Goal: Task Accomplishment & Management: Complete application form

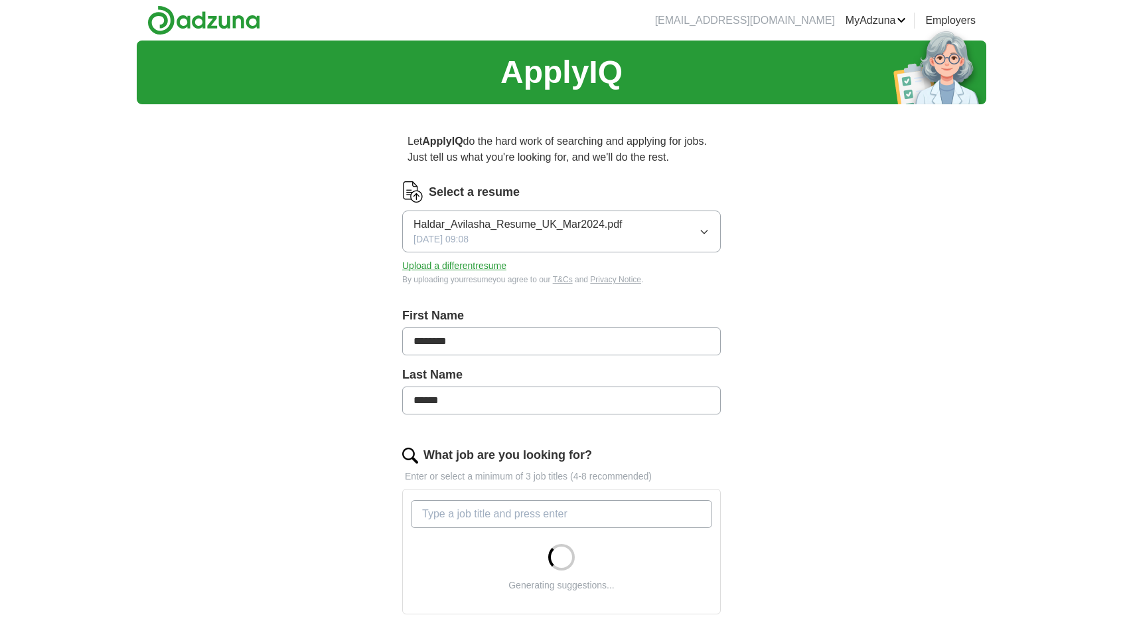
click at [592, 238] on div "Haldar_Avilasha_Resume_UK_Mar2024.pdf [DATE] 09:08" at bounding box center [518, 231] width 209 height 30
click at [653, 141] on p "Let ApplyIQ do the hard work of searching and applying for jobs. Just tell us w…" at bounding box center [561, 149] width 319 height 42
click at [457, 268] on button "Upload a different resume" at bounding box center [454, 266] width 104 height 14
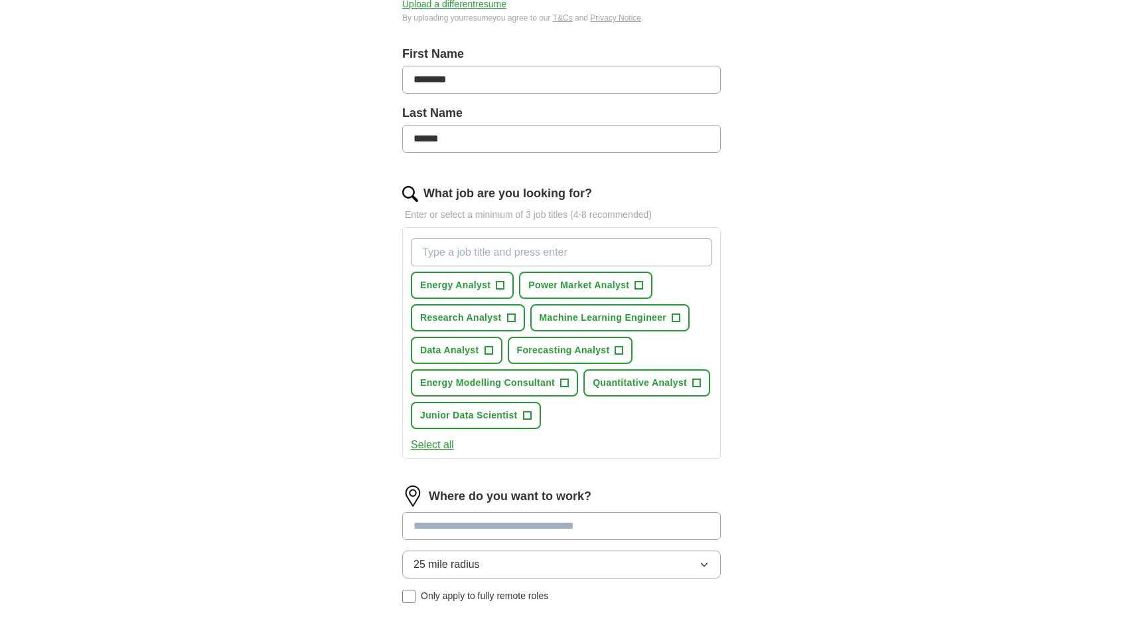
scroll to position [262, 0]
click at [503, 280] on span "+" at bounding box center [501, 285] width 8 height 11
click at [643, 285] on span "+" at bounding box center [639, 285] width 8 height 11
click at [490, 345] on span "+" at bounding box center [489, 350] width 8 height 11
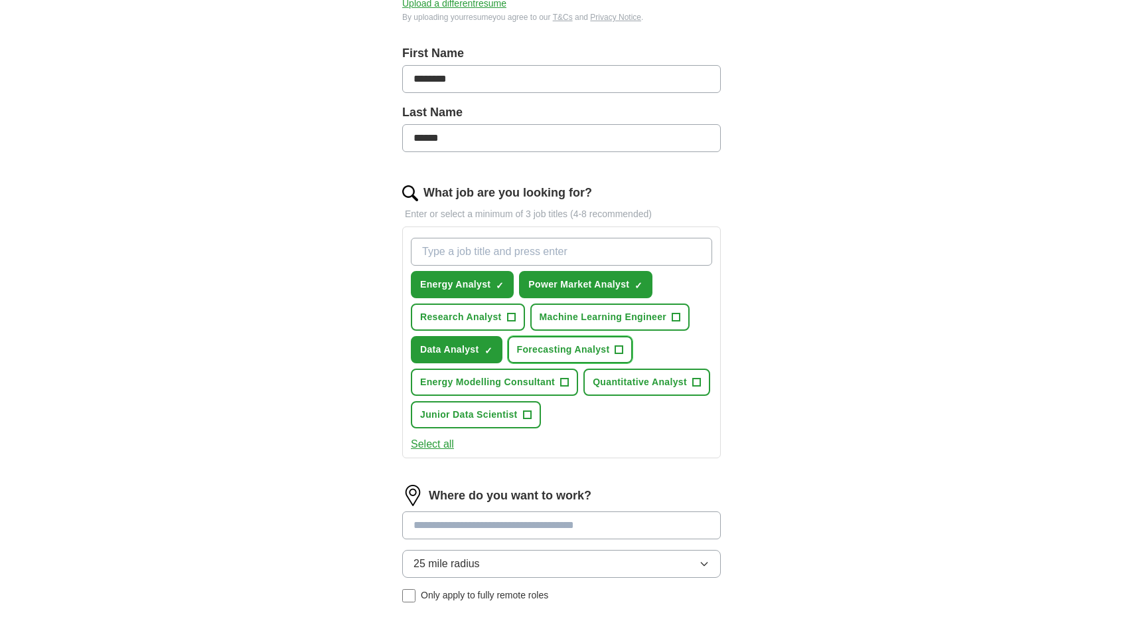
click at [616, 346] on span "+" at bounding box center [619, 350] width 8 height 11
click at [521, 414] on button "Junior Data Scientist +" at bounding box center [476, 414] width 130 height 27
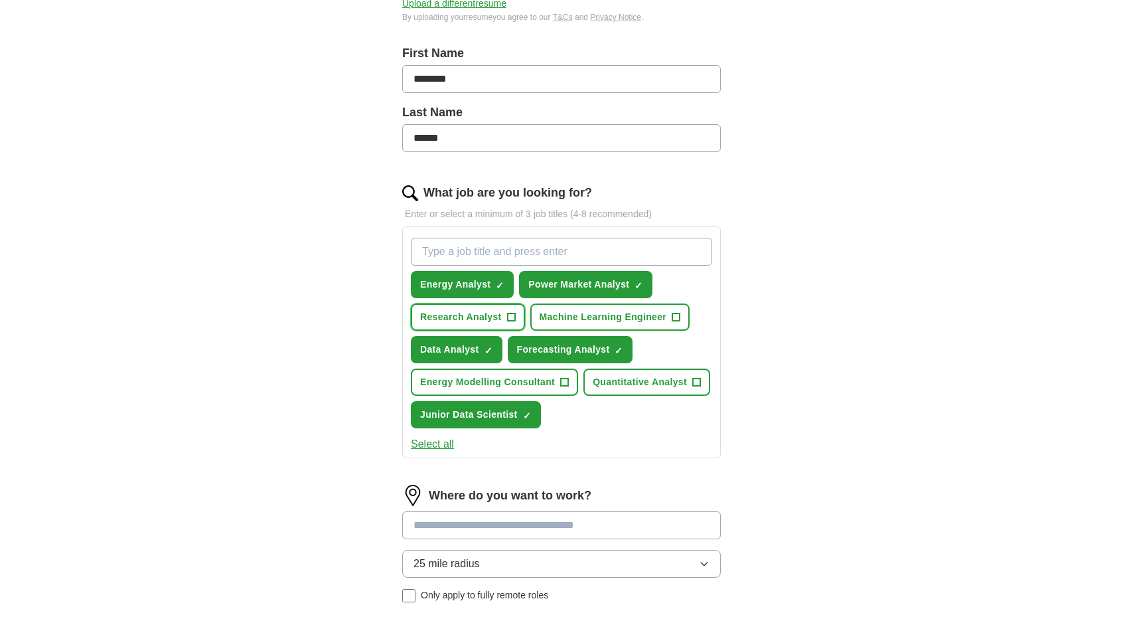
click at [509, 312] on span "+" at bounding box center [511, 317] width 8 height 11
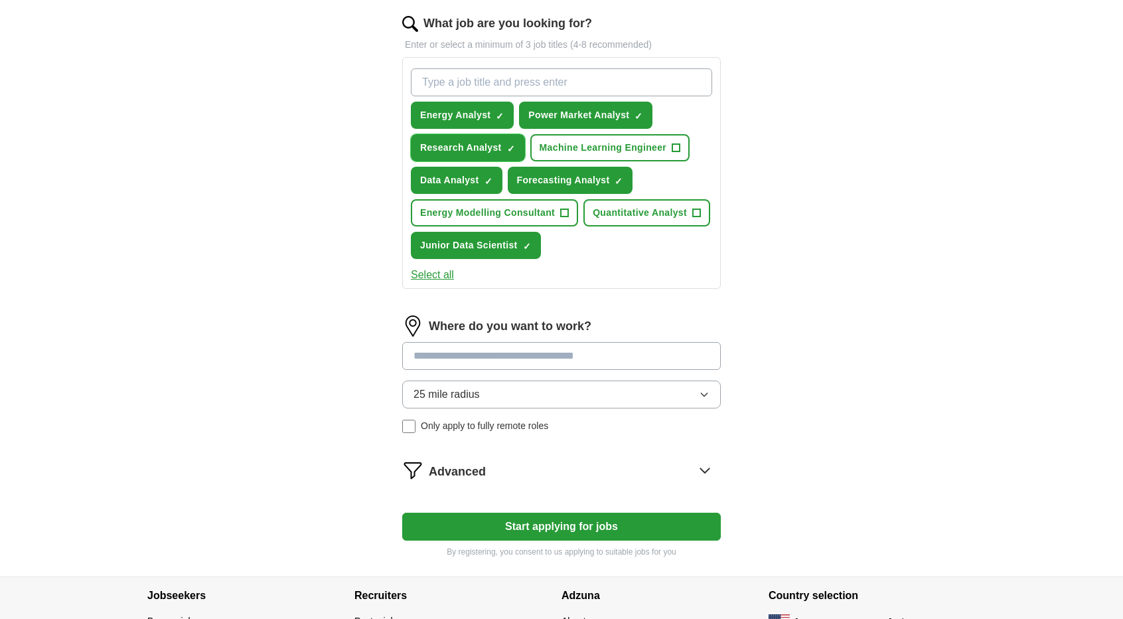
scroll to position [432, 0]
click at [534, 355] on input at bounding box center [561, 355] width 319 height 28
type input "**********"
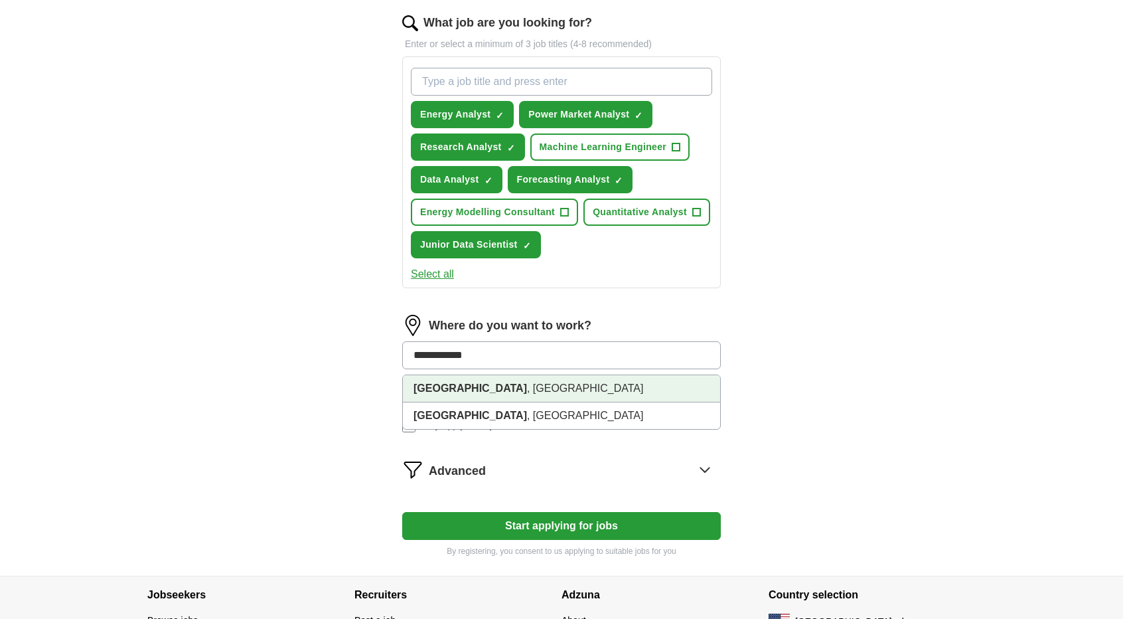
click at [449, 384] on strong "[GEOGRAPHIC_DATA]" at bounding box center [471, 387] width 114 height 11
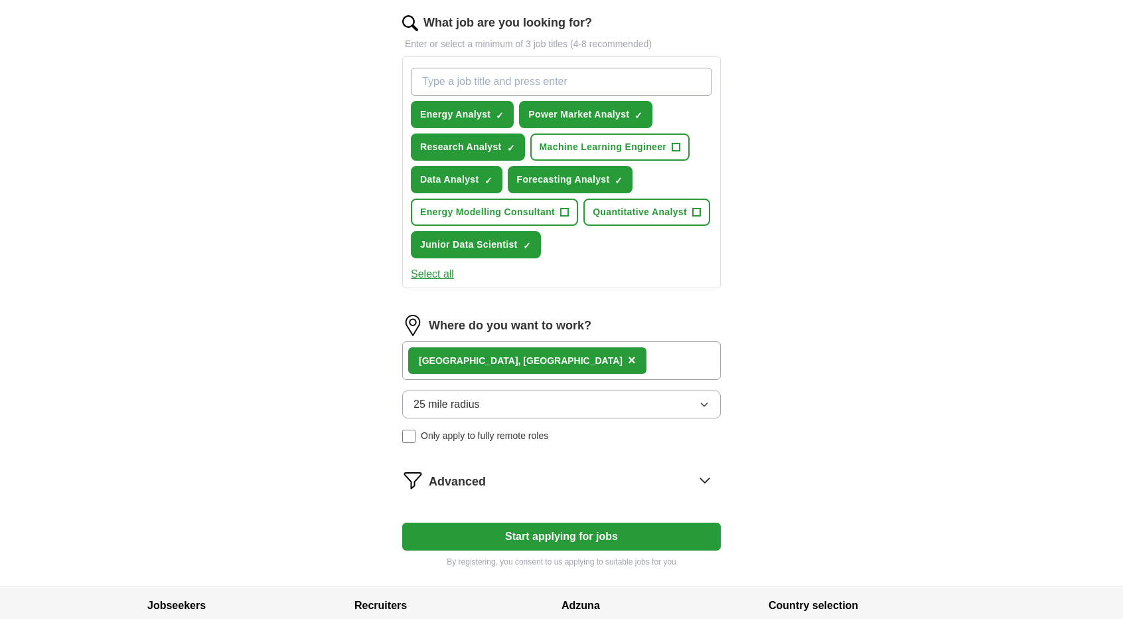
click at [485, 396] on button "25 mile radius" at bounding box center [561, 404] width 319 height 28
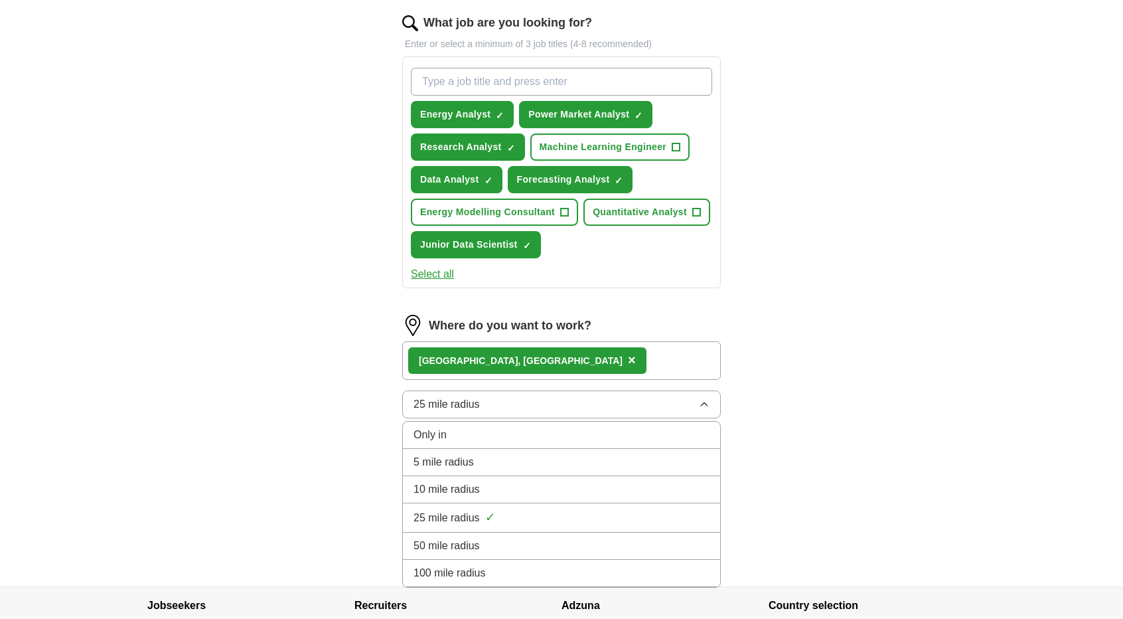
click at [473, 519] on span "25 mile radius" at bounding box center [447, 518] width 66 height 16
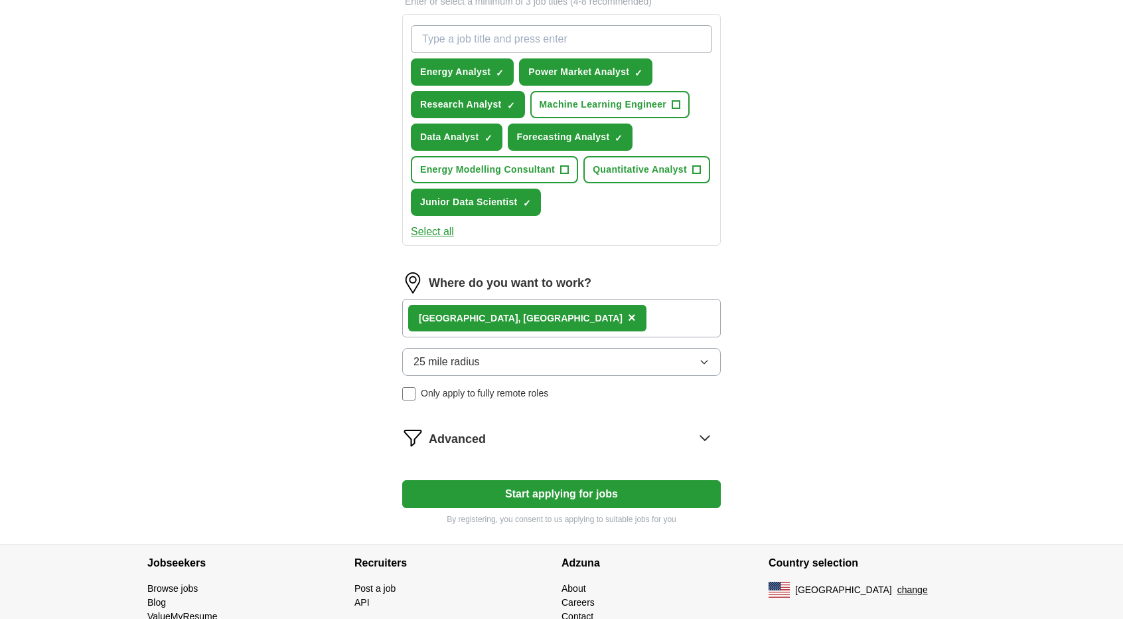
scroll to position [477, 0]
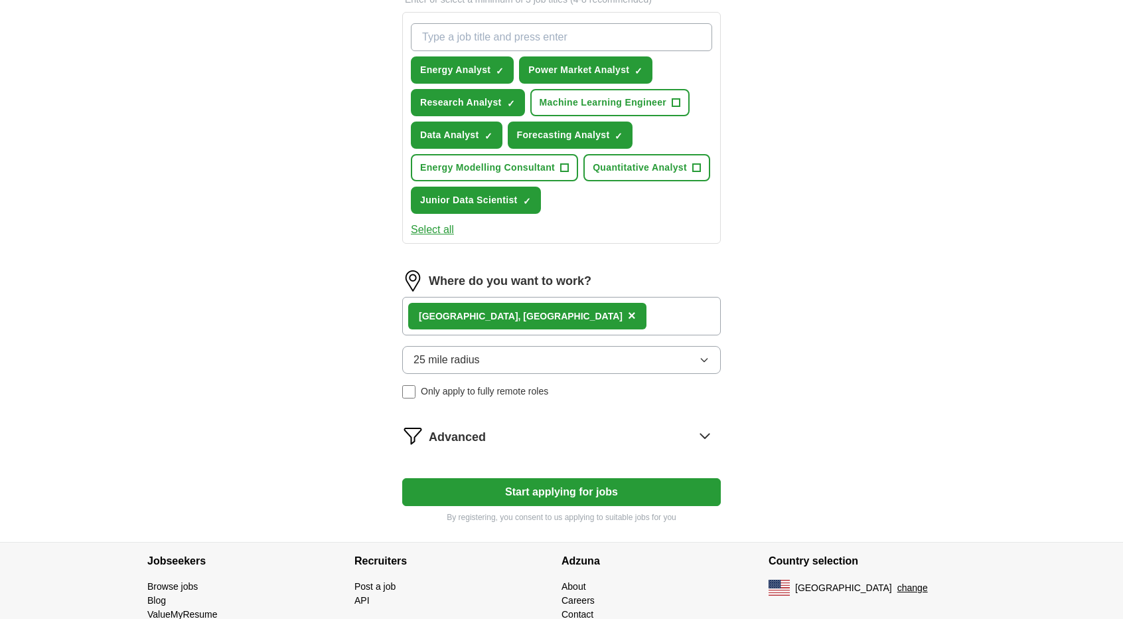
click at [489, 443] on div "Advanced" at bounding box center [575, 435] width 292 height 21
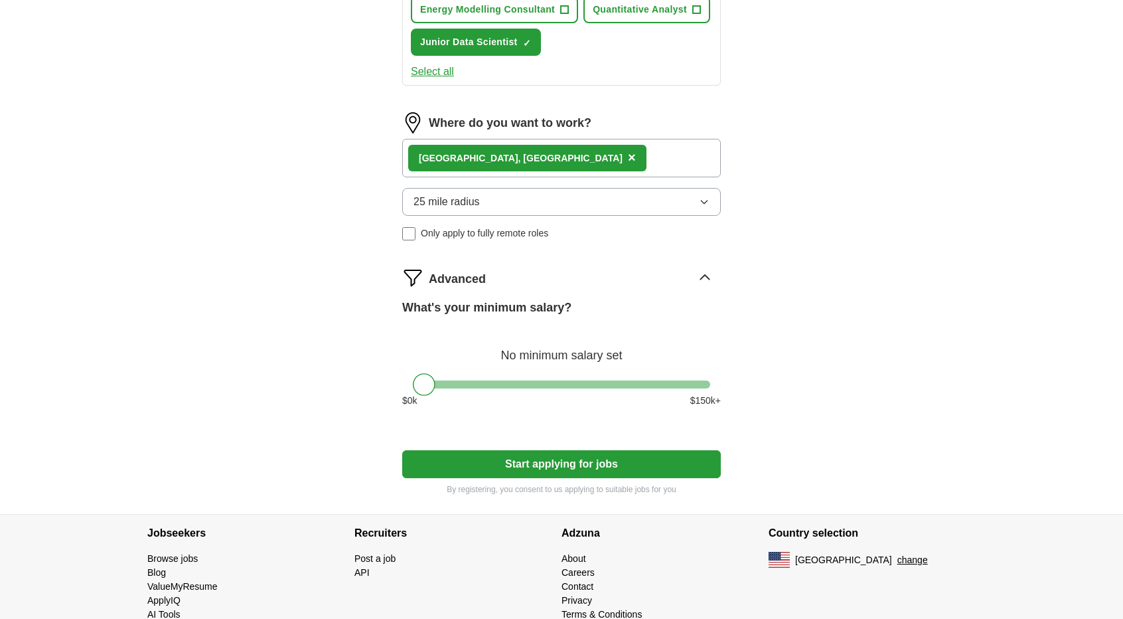
scroll to position [636, 0]
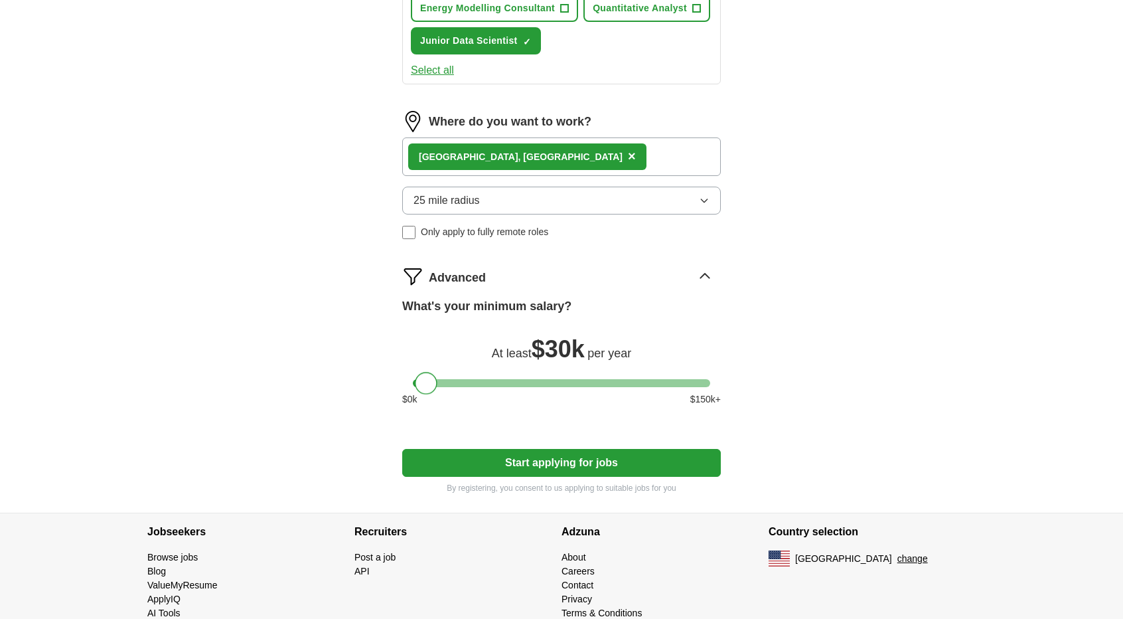
click at [425, 382] on div at bounding box center [426, 383] width 23 height 23
click at [445, 461] on button "Start applying for jobs" at bounding box center [561, 463] width 319 height 28
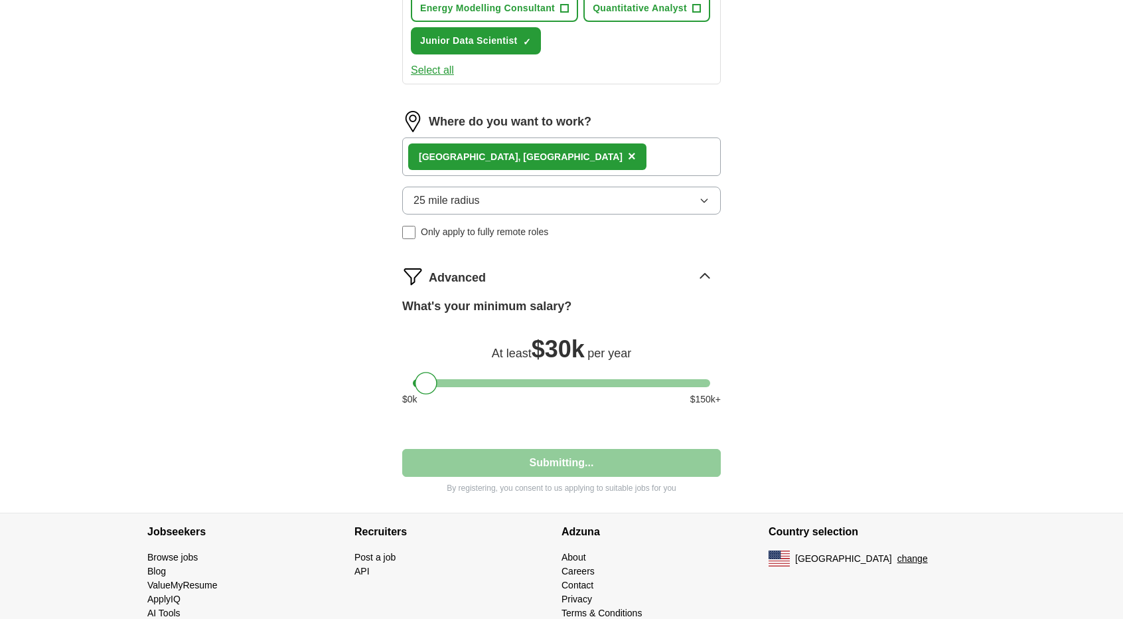
select select "**"
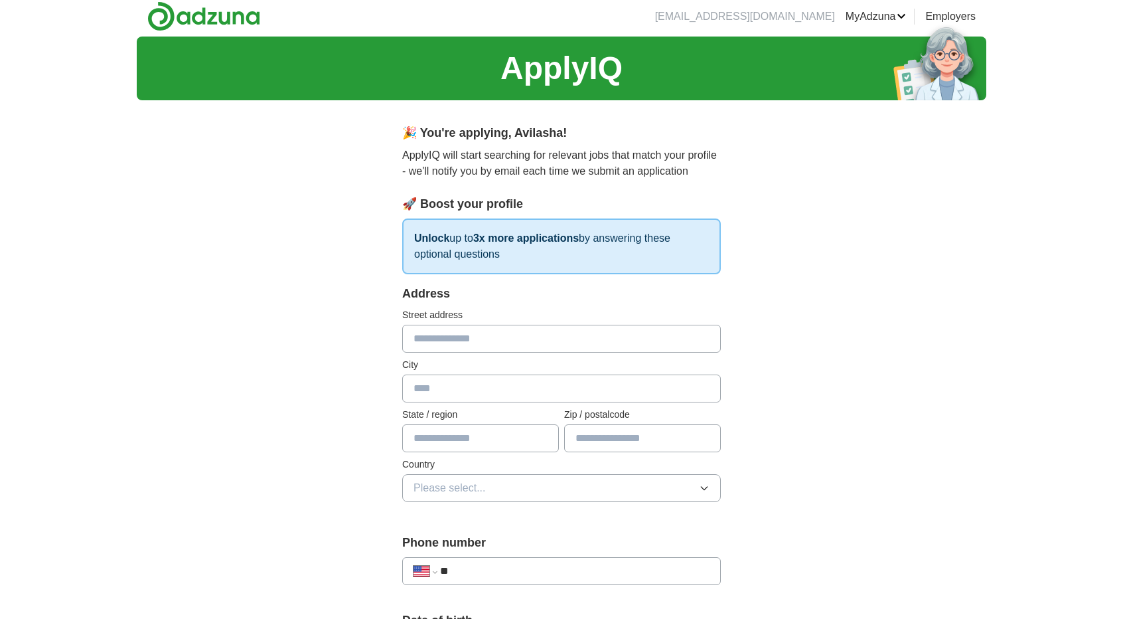
scroll to position [0, 0]
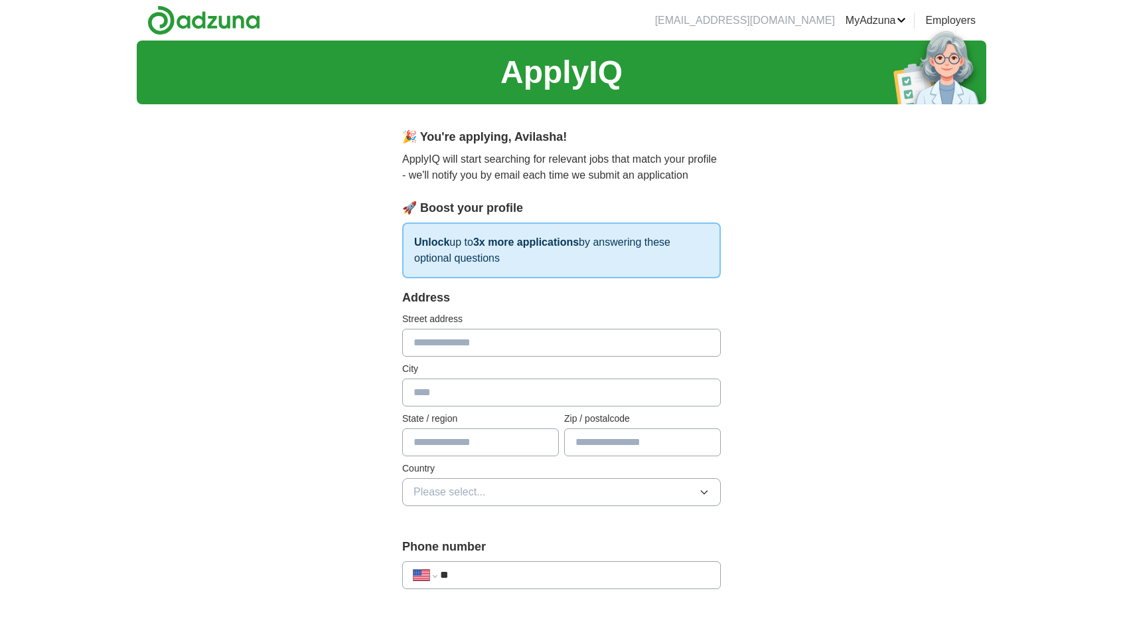
click at [420, 343] on input "text" at bounding box center [561, 343] width 319 height 28
type input "**********"
type input "**"
type input "*****"
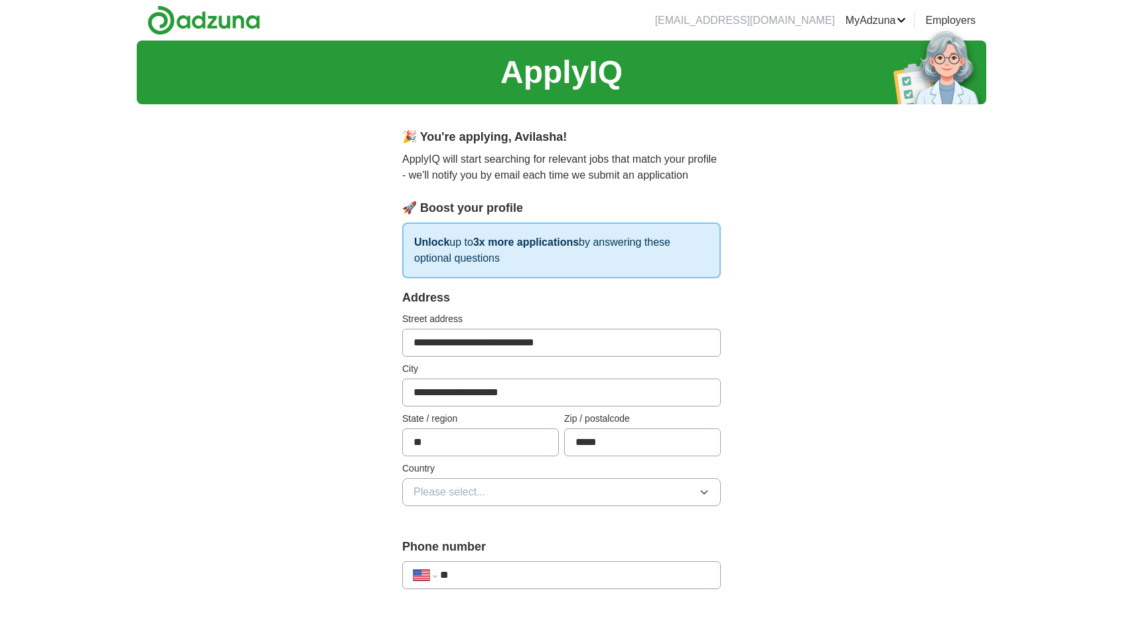
click at [475, 492] on span "Please select..." at bounding box center [450, 492] width 72 height 16
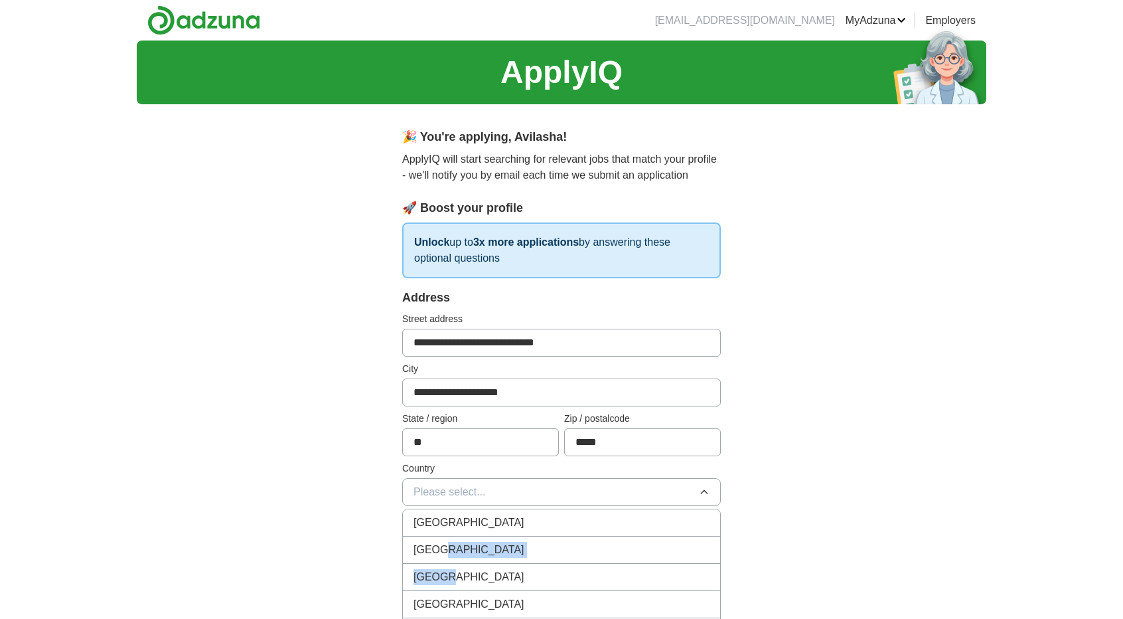
drag, startPoint x: 447, startPoint y: 562, endPoint x: 436, endPoint y: 541, distance: 24.4
click at [436, 542] on span "[GEOGRAPHIC_DATA]" at bounding box center [469, 550] width 111 height 16
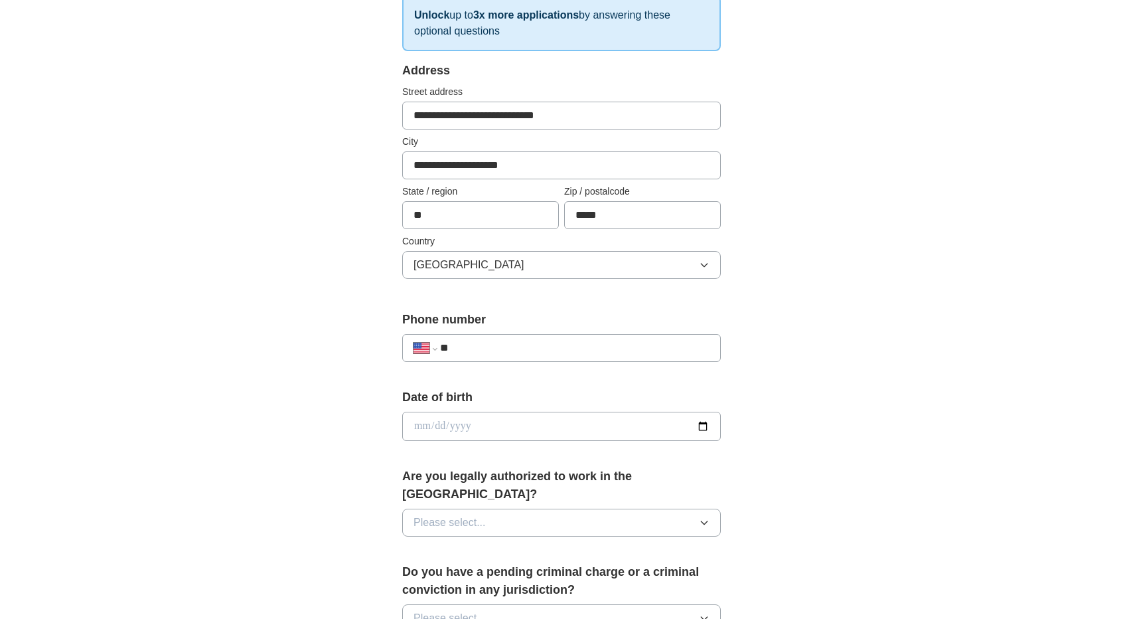
scroll to position [248, 0]
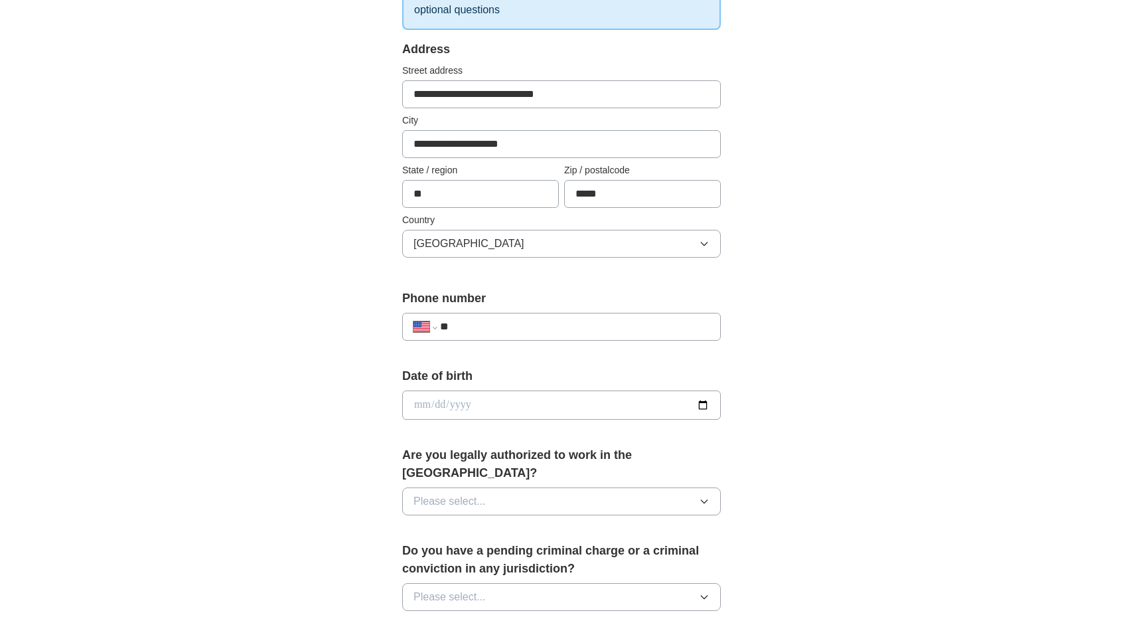
click at [491, 320] on input "**" at bounding box center [575, 327] width 270 height 16
type input "**********"
click at [445, 408] on input "date" at bounding box center [561, 404] width 319 height 29
click at [467, 419] on div "Date of birth" at bounding box center [561, 398] width 319 height 63
click at [463, 408] on input "date" at bounding box center [561, 404] width 319 height 29
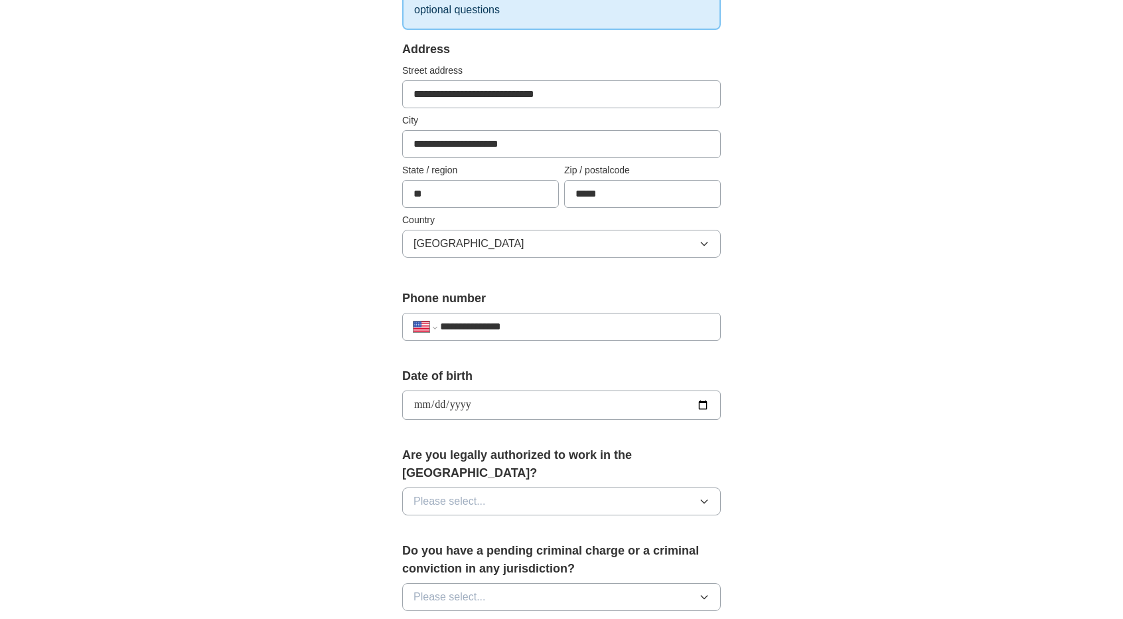
type input "**********"
click at [459, 493] on span "Please select..." at bounding box center [450, 501] width 72 height 16
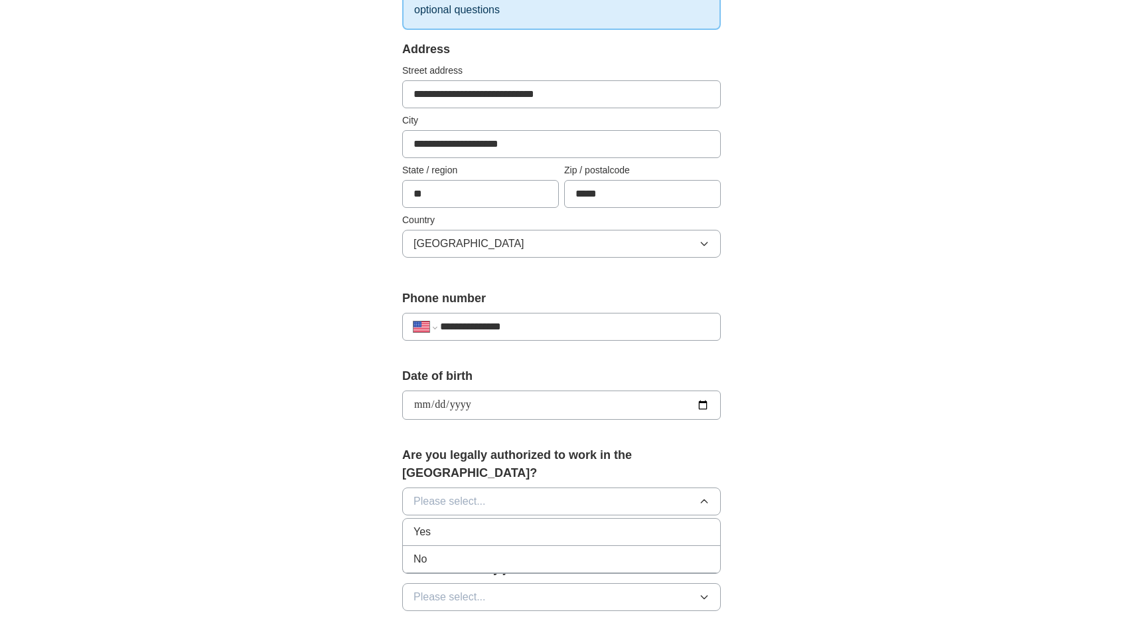
click at [445, 524] on div "Yes" at bounding box center [562, 532] width 296 height 16
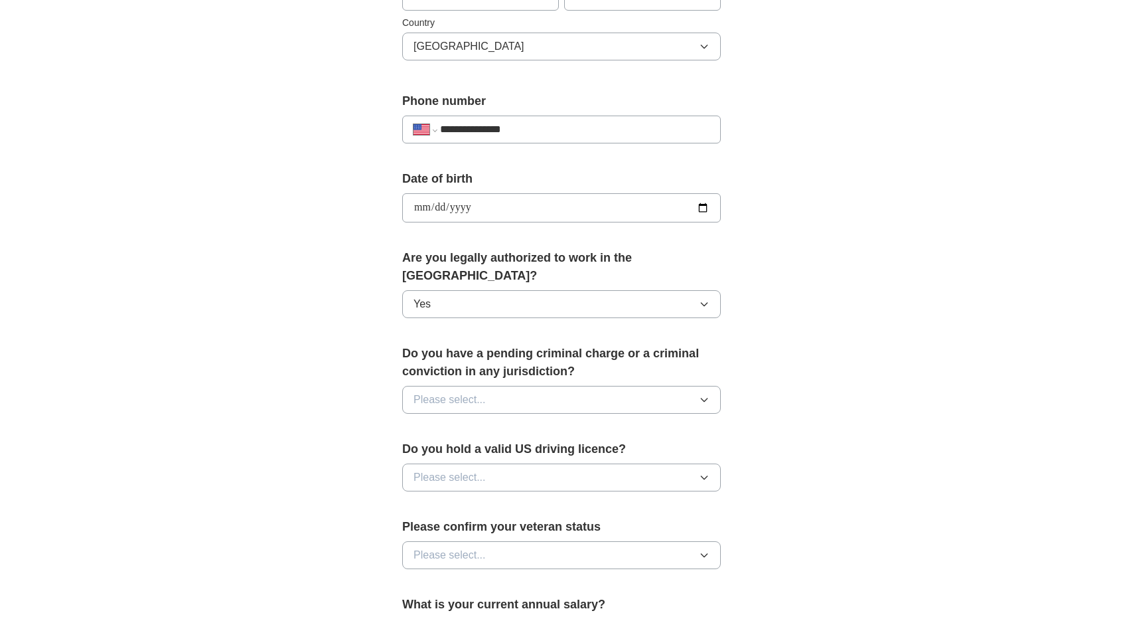
scroll to position [447, 0]
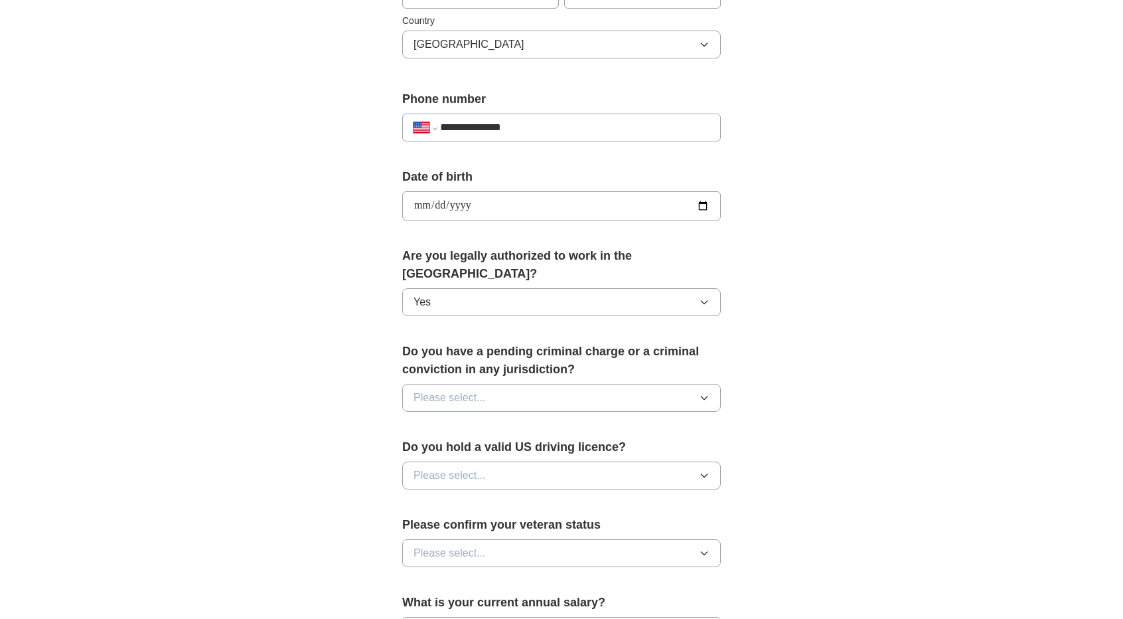
click at [486, 384] on button "Please select..." at bounding box center [561, 398] width 319 height 28
click at [455, 447] on div "No" at bounding box center [562, 455] width 296 height 16
click at [436, 467] on span "Please select..." at bounding box center [450, 475] width 72 height 16
click at [438, 498] on div "Yes" at bounding box center [562, 506] width 296 height 16
click at [451, 545] on span "Please select..." at bounding box center [450, 553] width 72 height 16
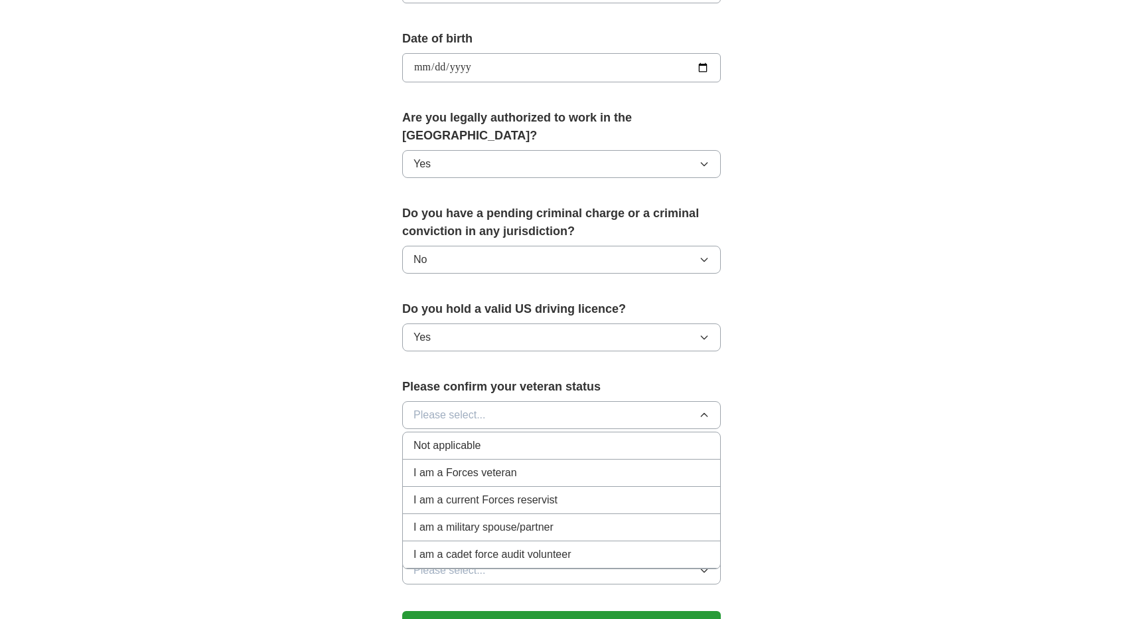
scroll to position [589, 0]
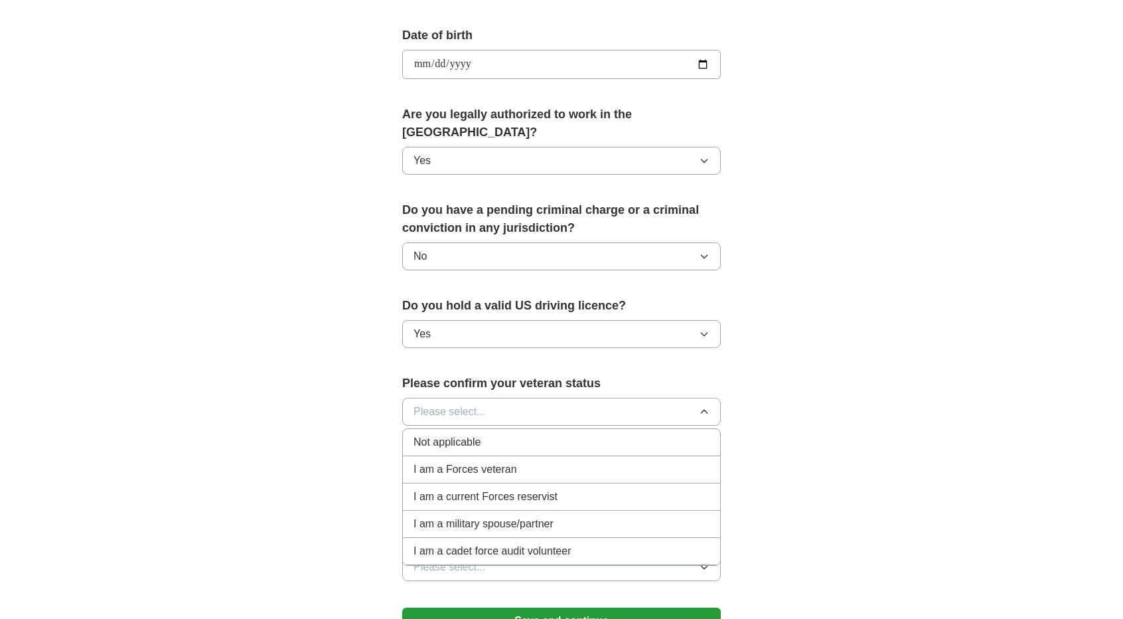
click at [463, 434] on span "Not applicable" at bounding box center [447, 442] width 67 height 16
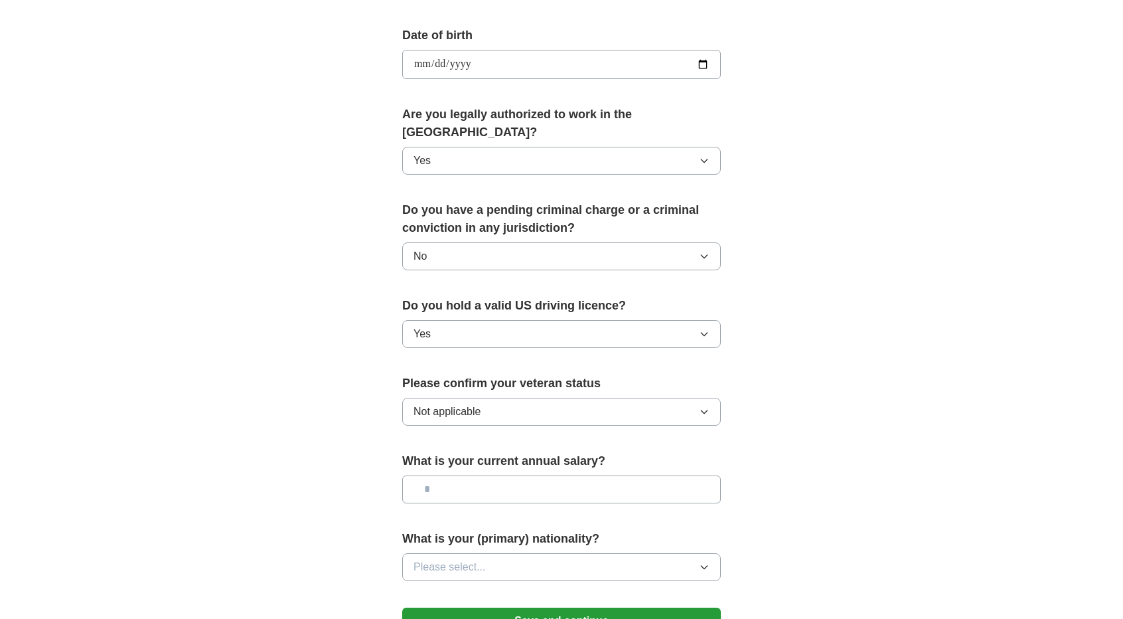
click at [465, 475] on input "text" at bounding box center [561, 489] width 319 height 28
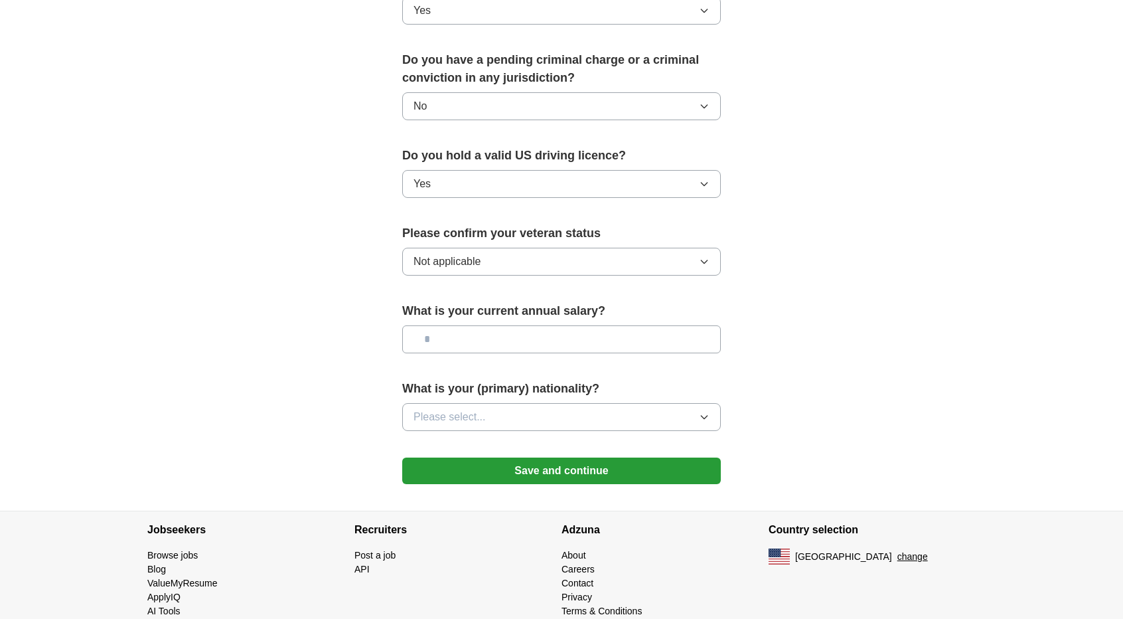
scroll to position [741, 0]
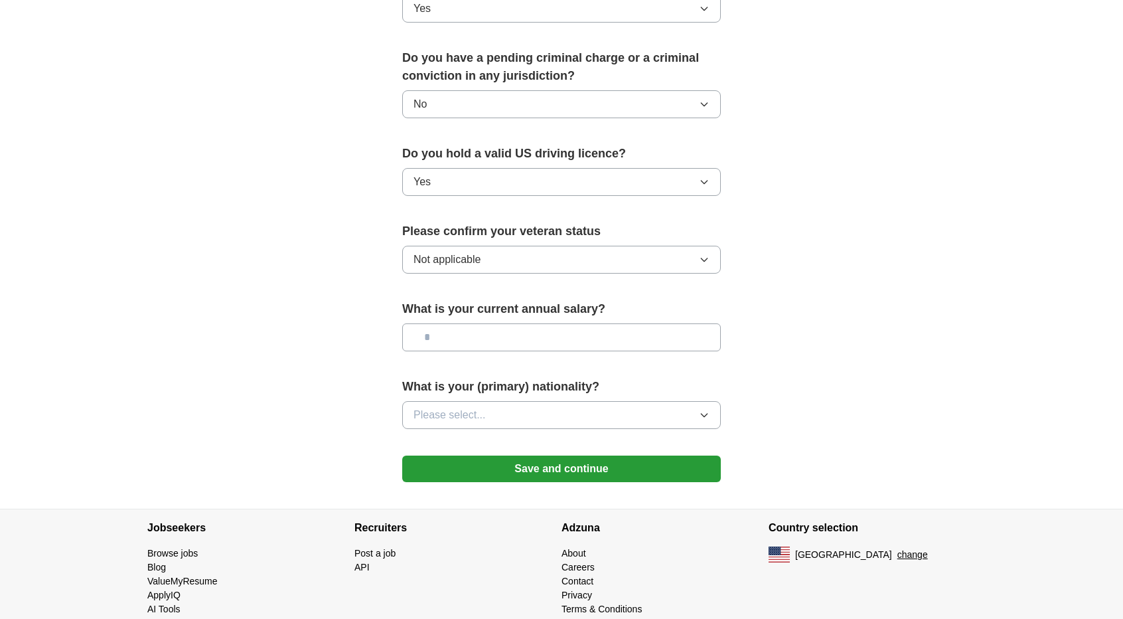
click at [461, 407] on span "Please select..." at bounding box center [450, 415] width 72 height 16
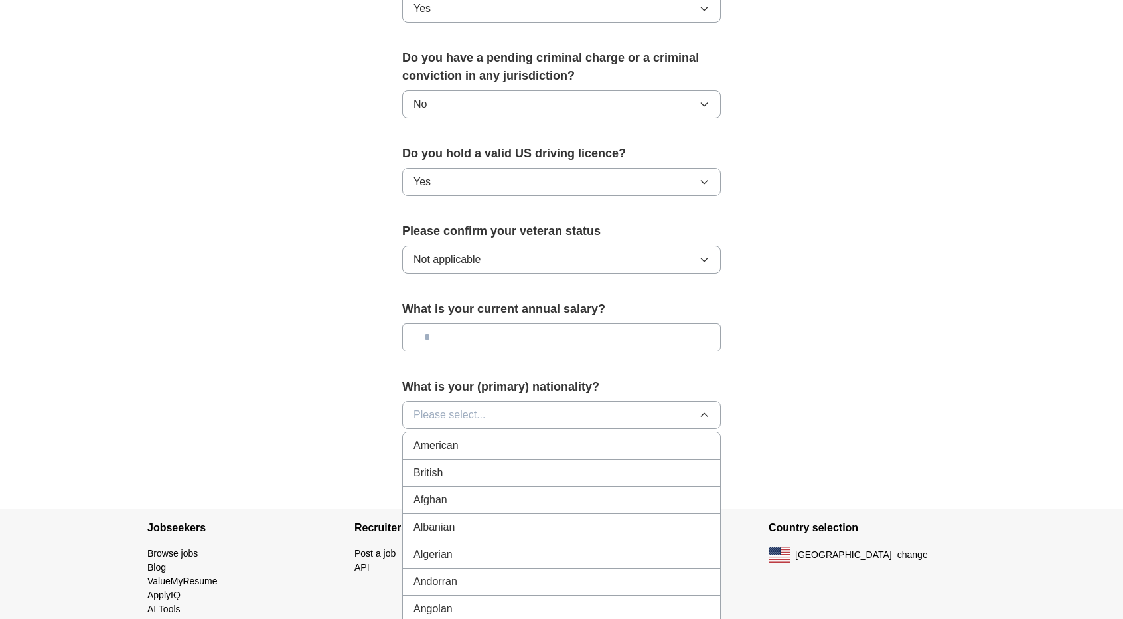
click at [453, 438] on span "American" at bounding box center [436, 446] width 45 height 16
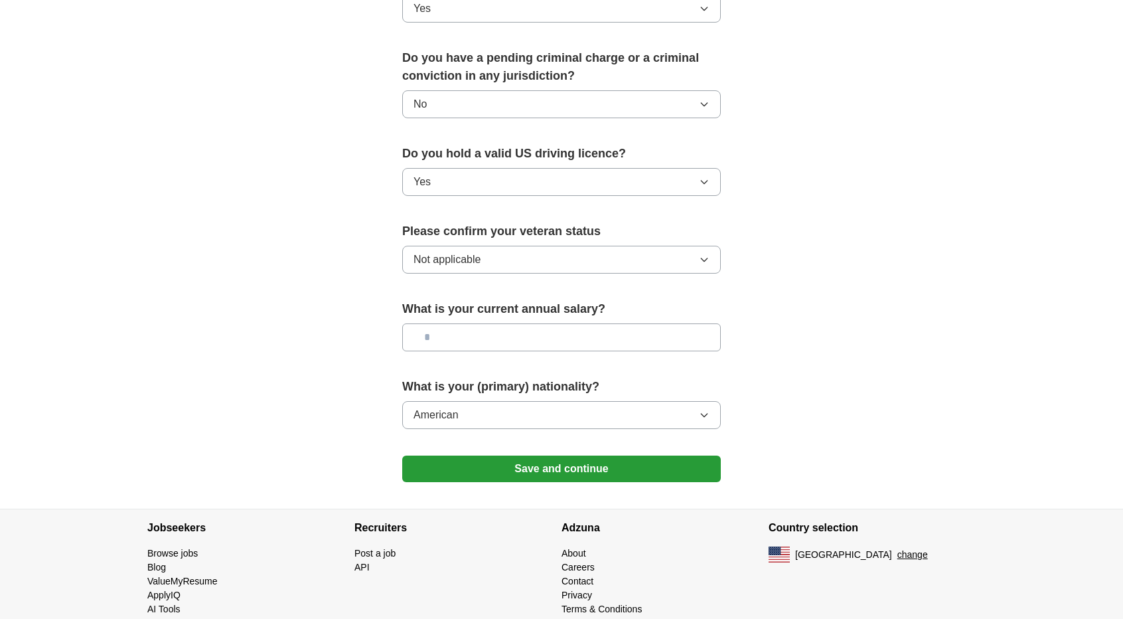
click at [440, 455] on button "Save and continue" at bounding box center [561, 468] width 319 height 27
